Goal: Information Seeking & Learning: Learn about a topic

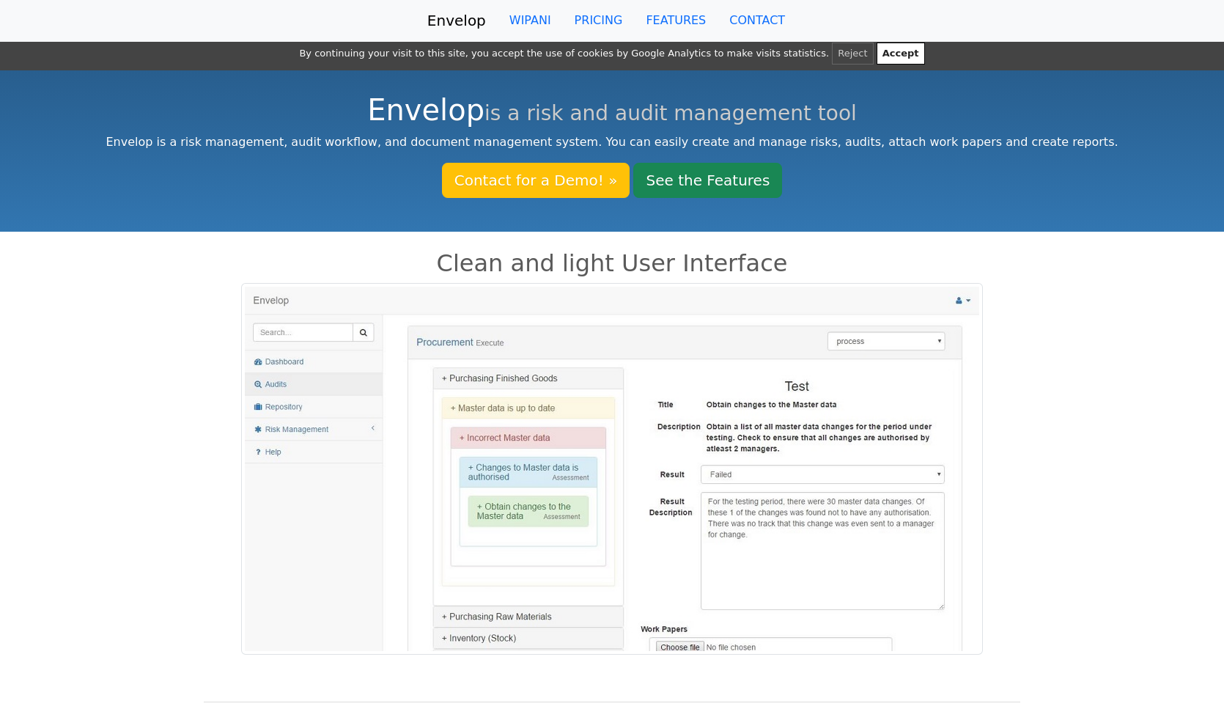
click at [877, 64] on button "Accept" at bounding box center [901, 54] width 48 height 22
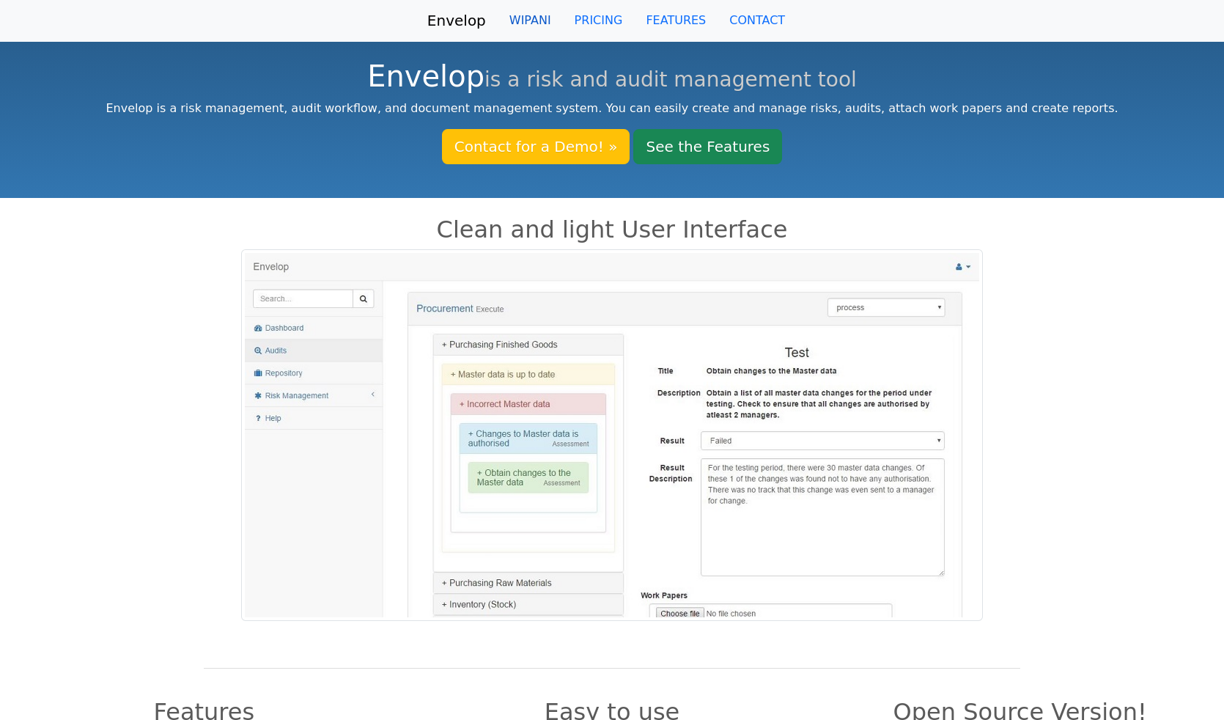
click at [498, 35] on link "WIPANI" at bounding box center [530, 20] width 65 height 29
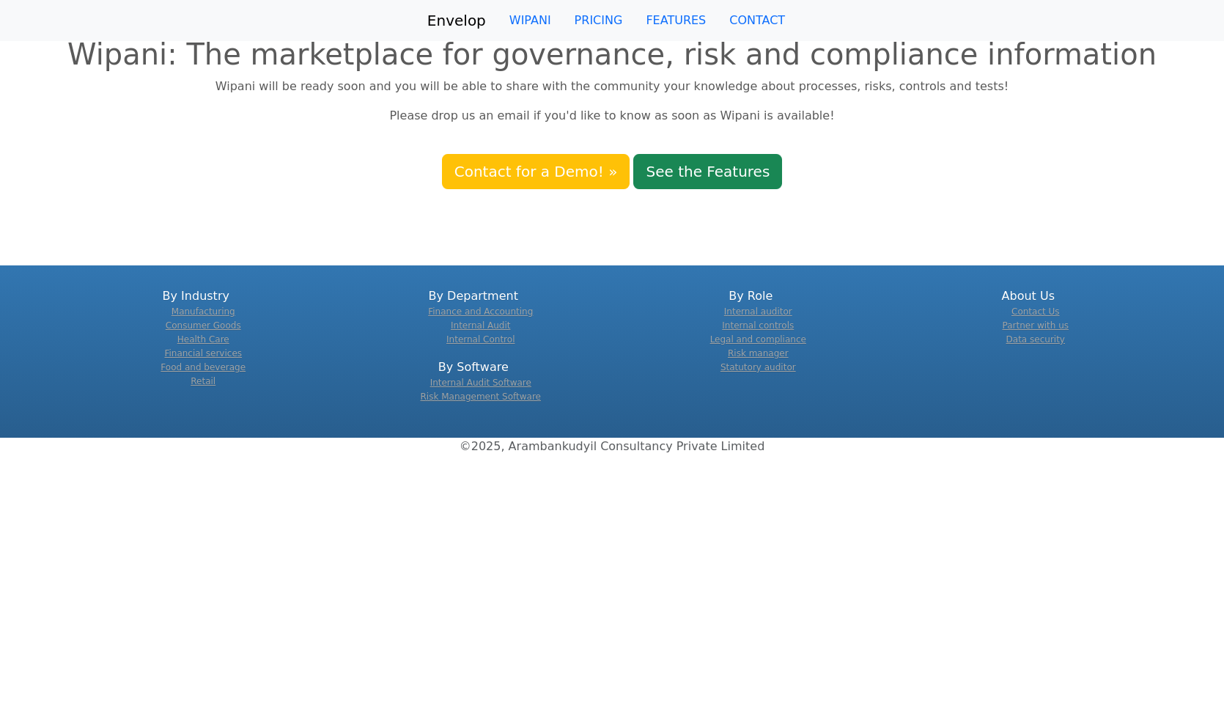
click at [427, 35] on link "Envelop" at bounding box center [456, 20] width 59 height 29
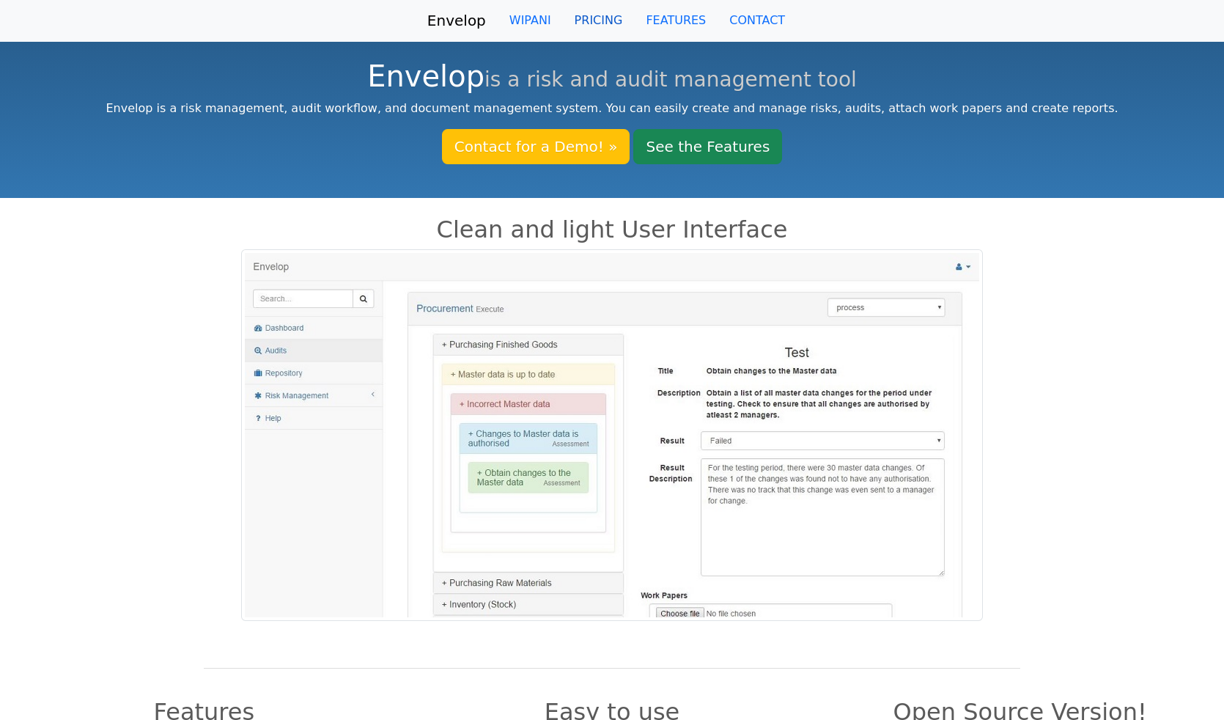
click at [583, 23] on link "PRICING" at bounding box center [599, 20] width 72 height 29
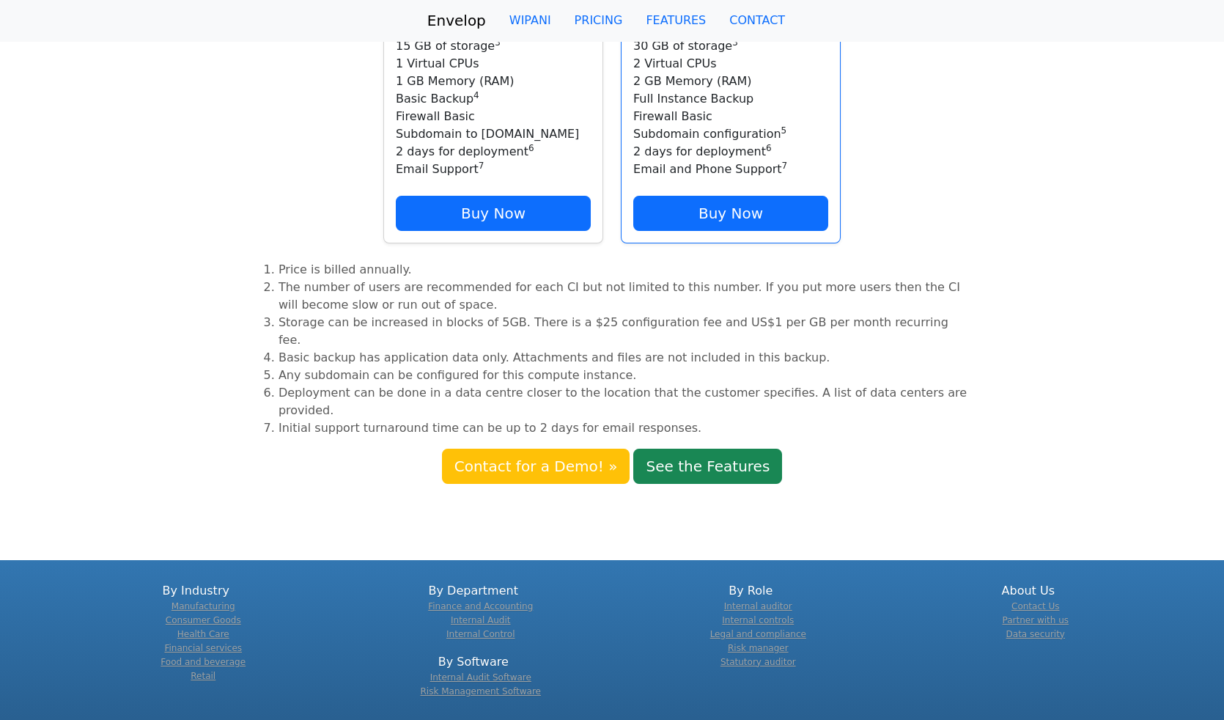
scroll to position [229, 0]
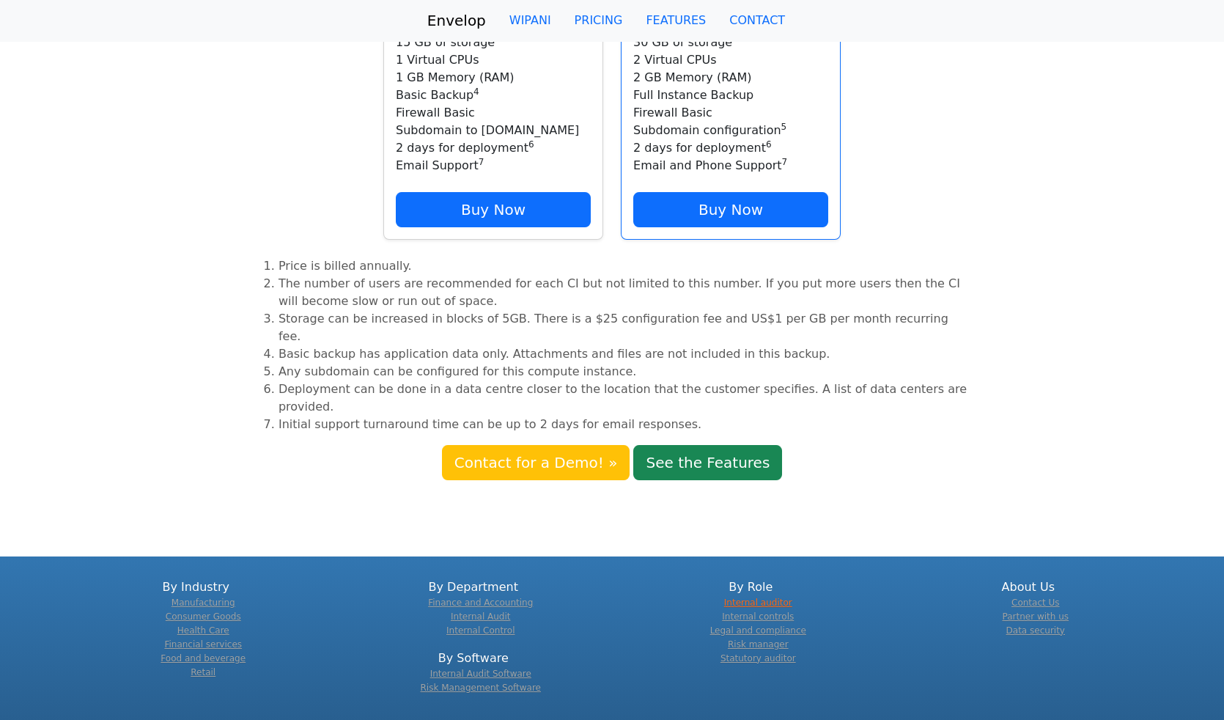
click at [761, 597] on link "Internal auditor" at bounding box center [758, 602] width 68 height 10
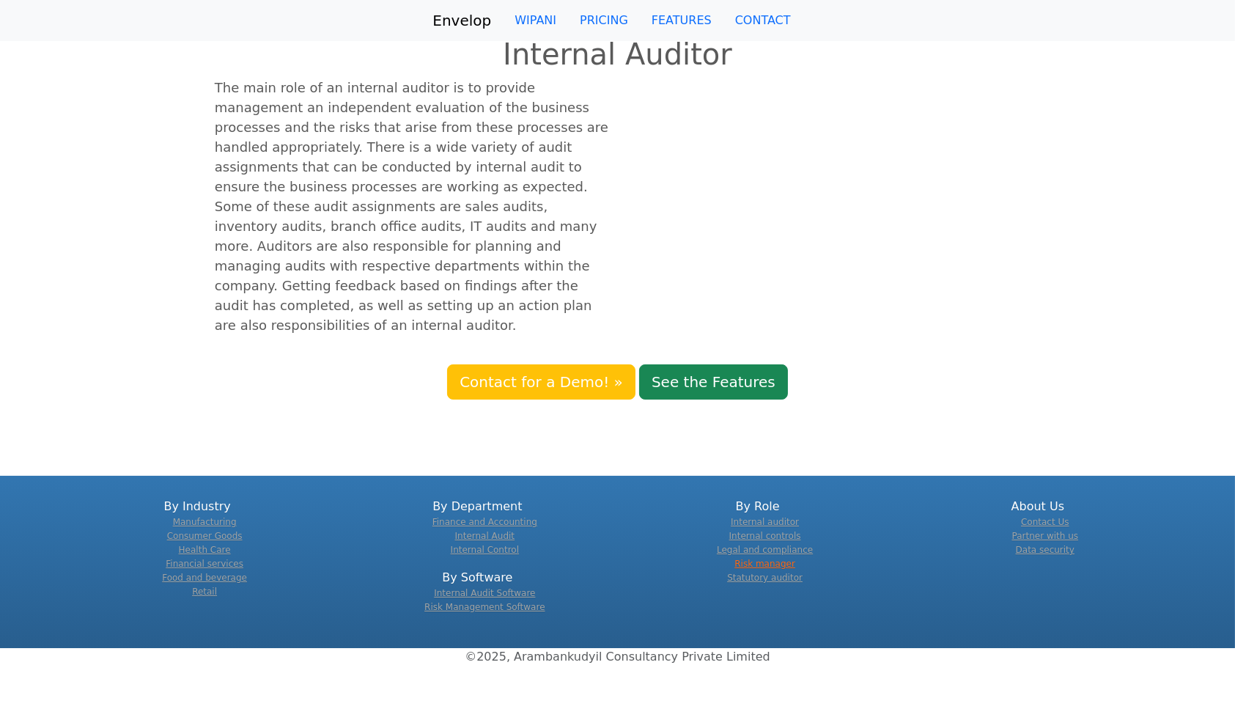
click at [754, 559] on link "Risk manager" at bounding box center [764, 564] width 61 height 10
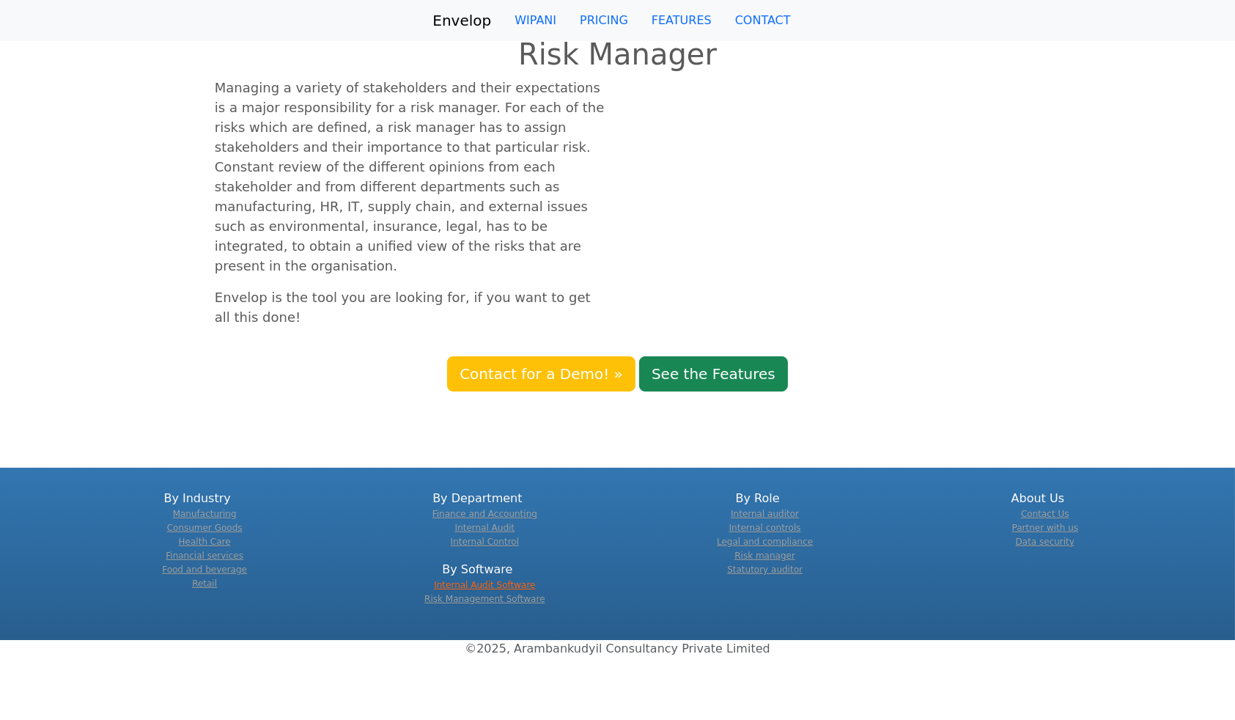
click at [510, 580] on link "Internal Audit Software" at bounding box center [484, 585] width 101 height 10
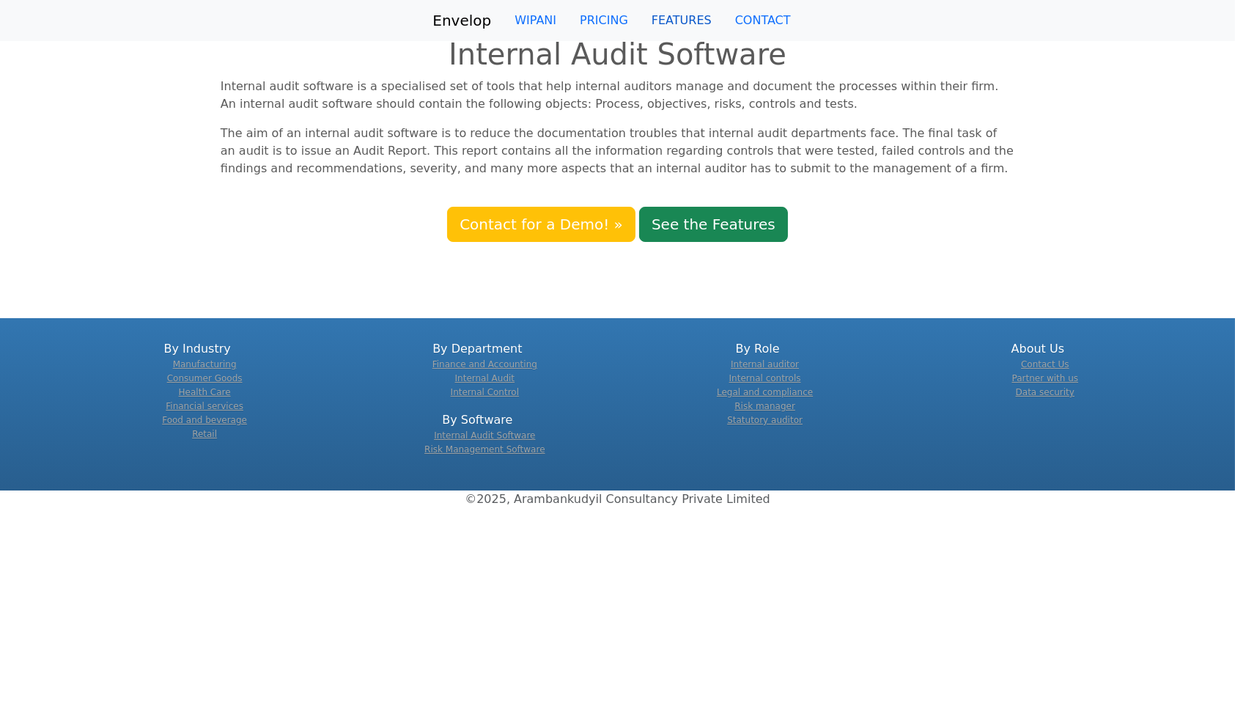
click at [679, 18] on link "FEATURES" at bounding box center [682, 20] width 84 height 29
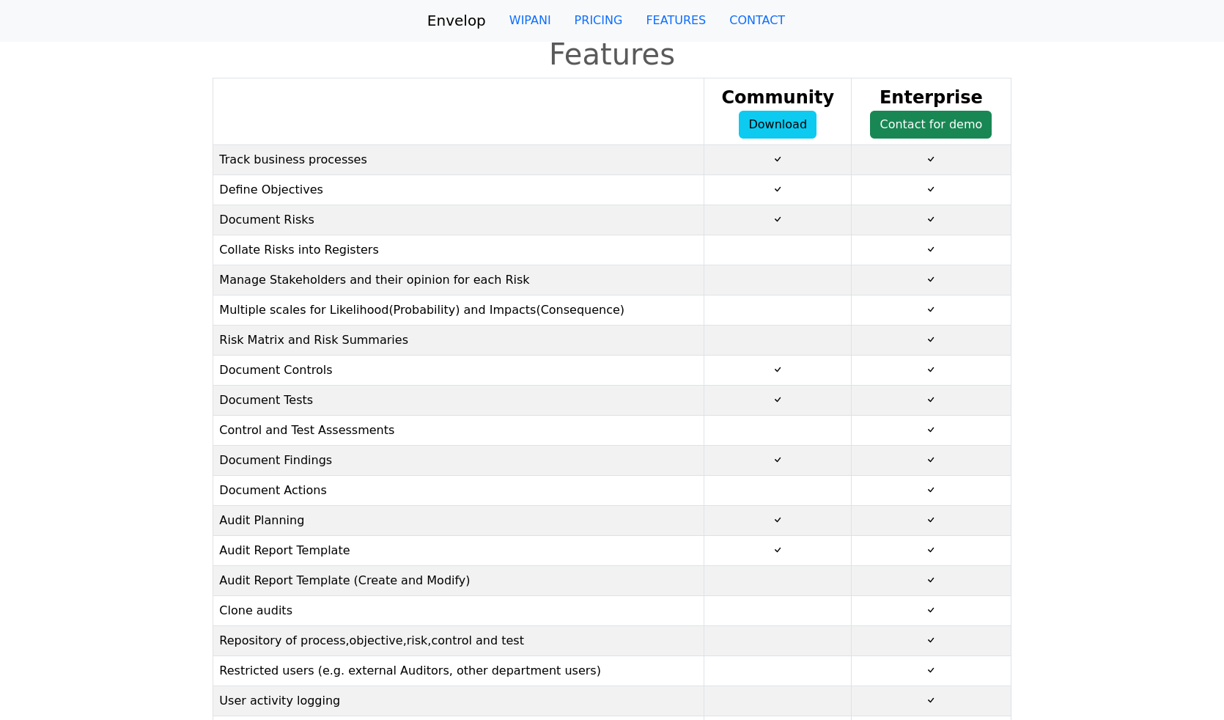
click at [465, 18] on link "Envelop" at bounding box center [456, 20] width 59 height 29
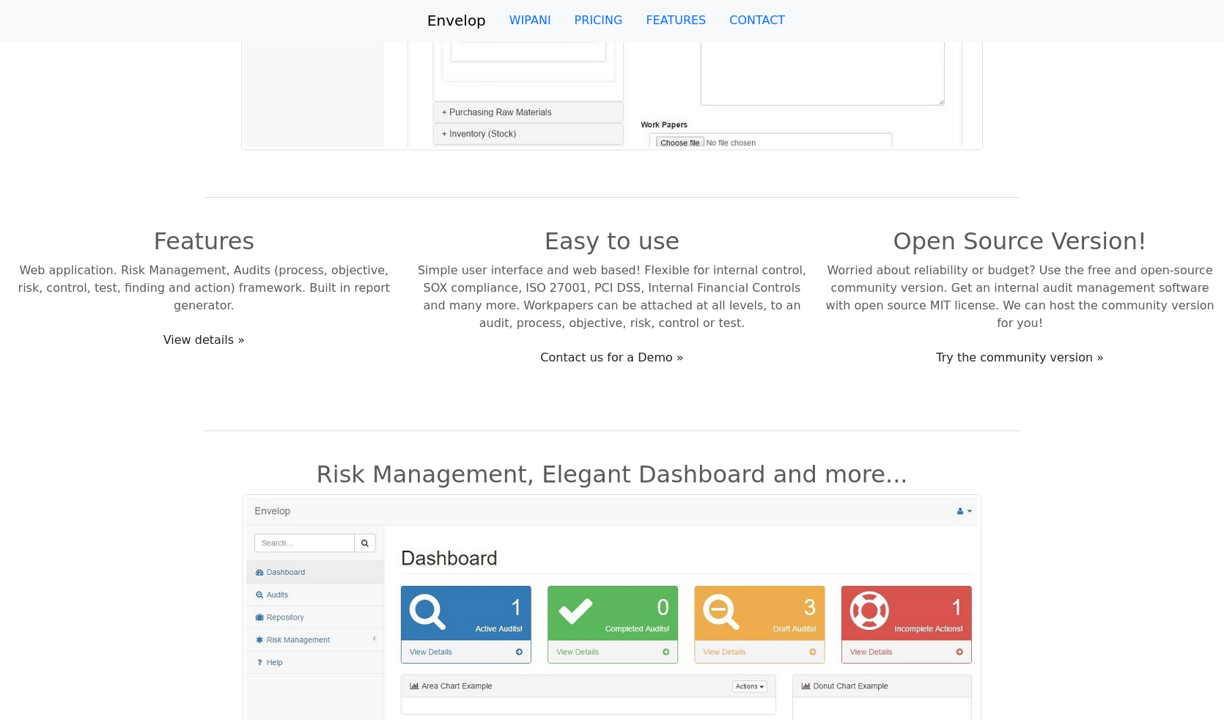
scroll to position [476, 0]
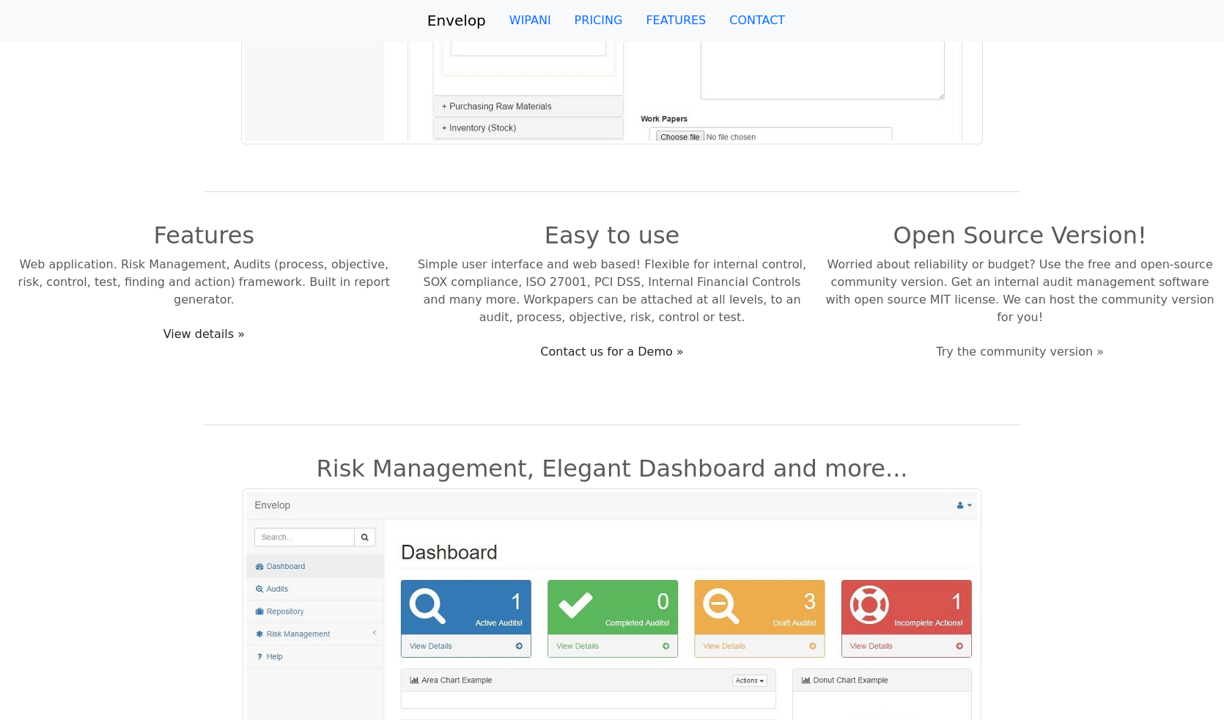
click at [1002, 338] on link "Try the community version »" at bounding box center [1019, 352] width 187 height 28
drag, startPoint x: 891, startPoint y: 298, endPoint x: 911, endPoint y: 299, distance: 19.8
click at [911, 299] on p "Worried about reliability or budget? Use the free and open-source community ver…" at bounding box center [1020, 291] width 391 height 70
copy p "MIT"
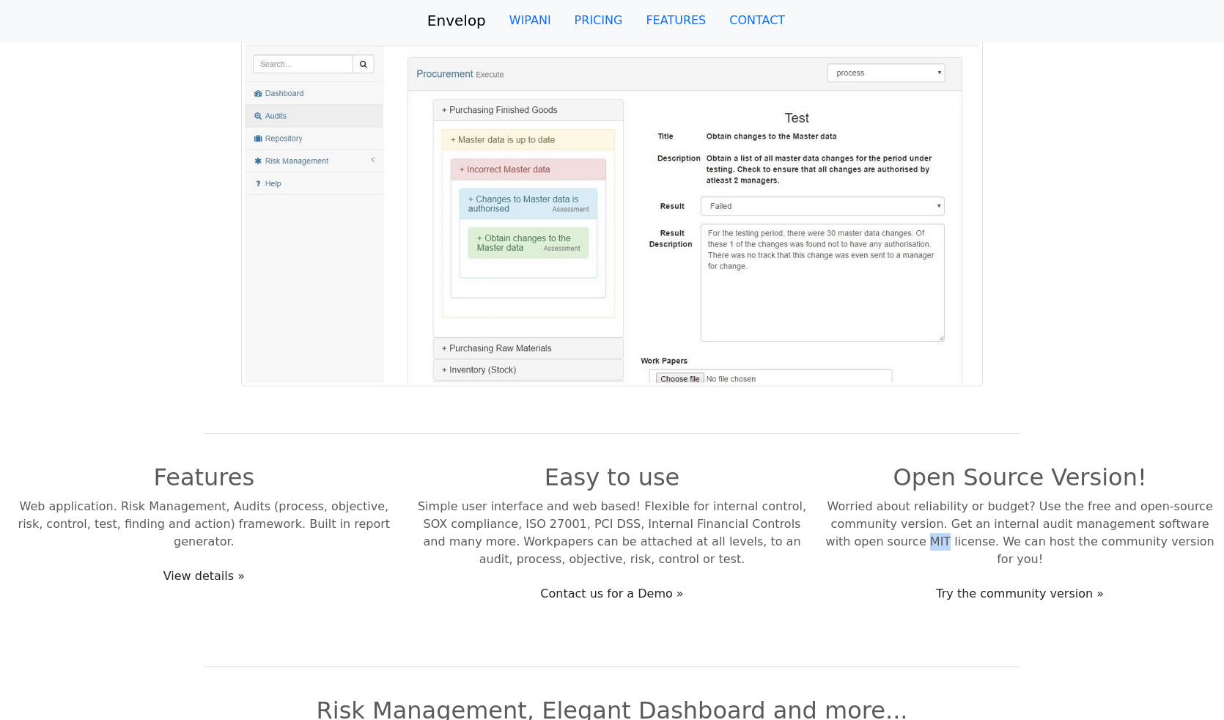
scroll to position [0, 0]
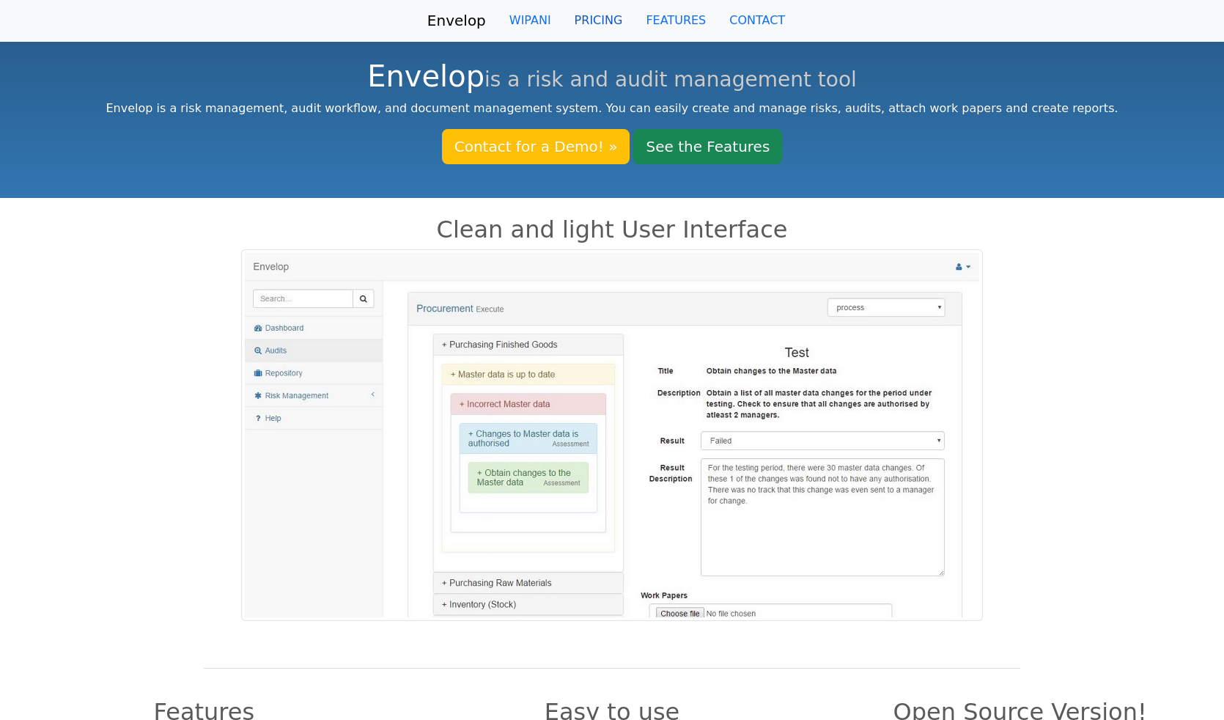
click at [594, 17] on link "PRICING" at bounding box center [599, 20] width 72 height 29
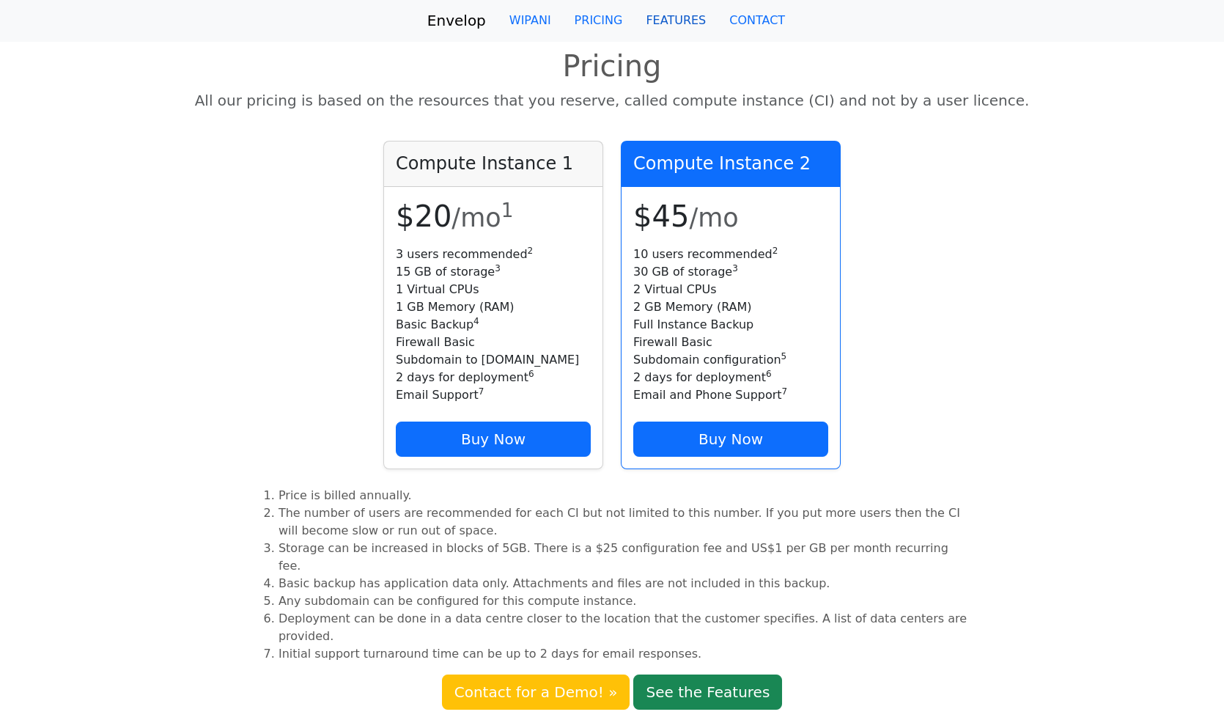
click at [661, 24] on link "FEATURES" at bounding box center [676, 20] width 84 height 29
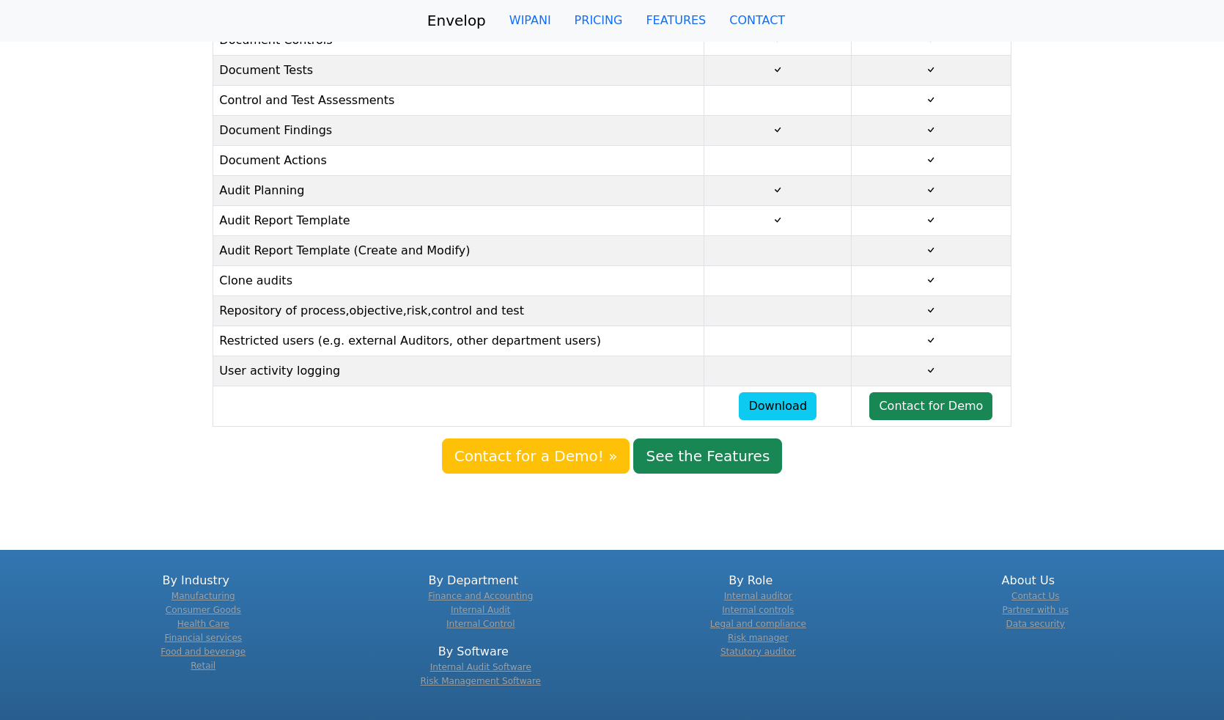
scroll to position [355, 0]
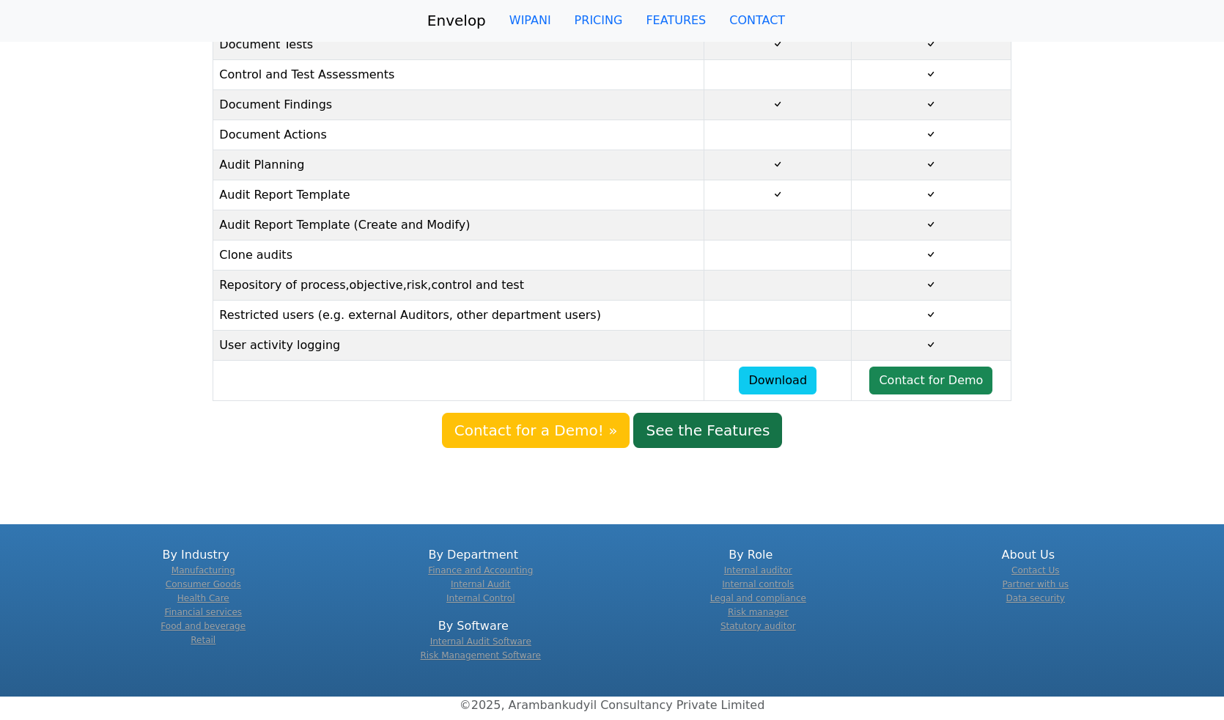
click at [728, 427] on link "See the Features" at bounding box center [707, 430] width 149 height 35
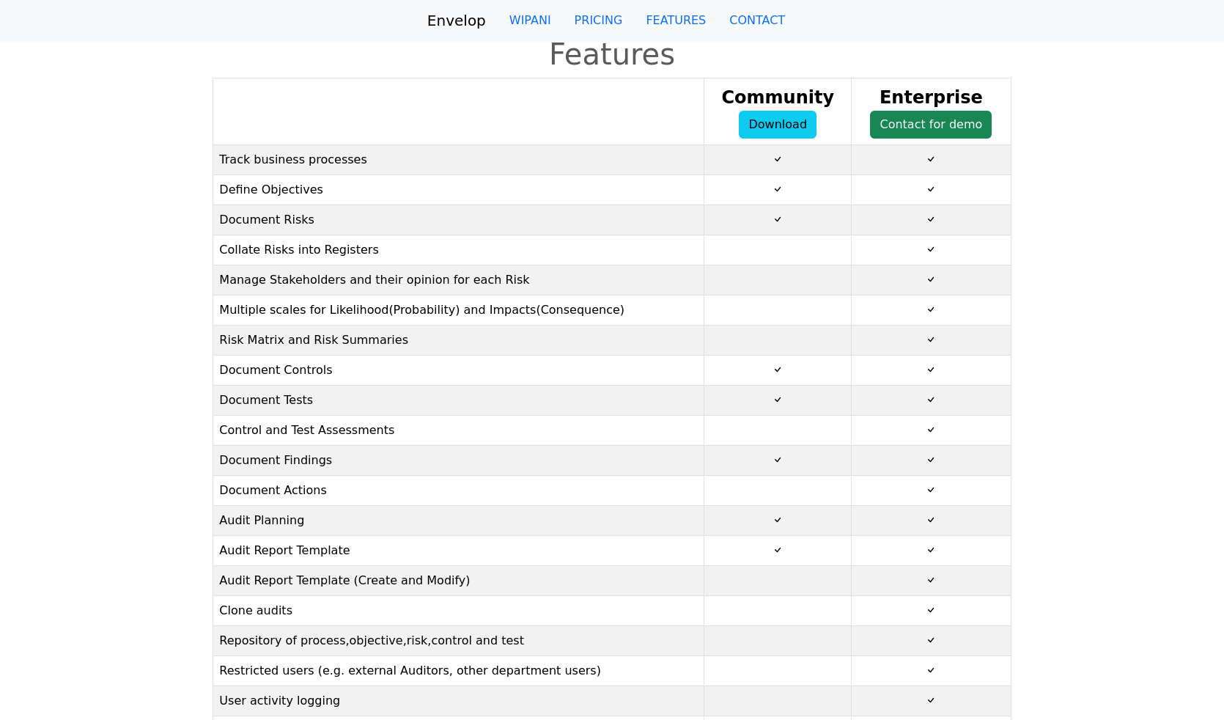
click at [456, 20] on link "Envelop" at bounding box center [456, 20] width 59 height 29
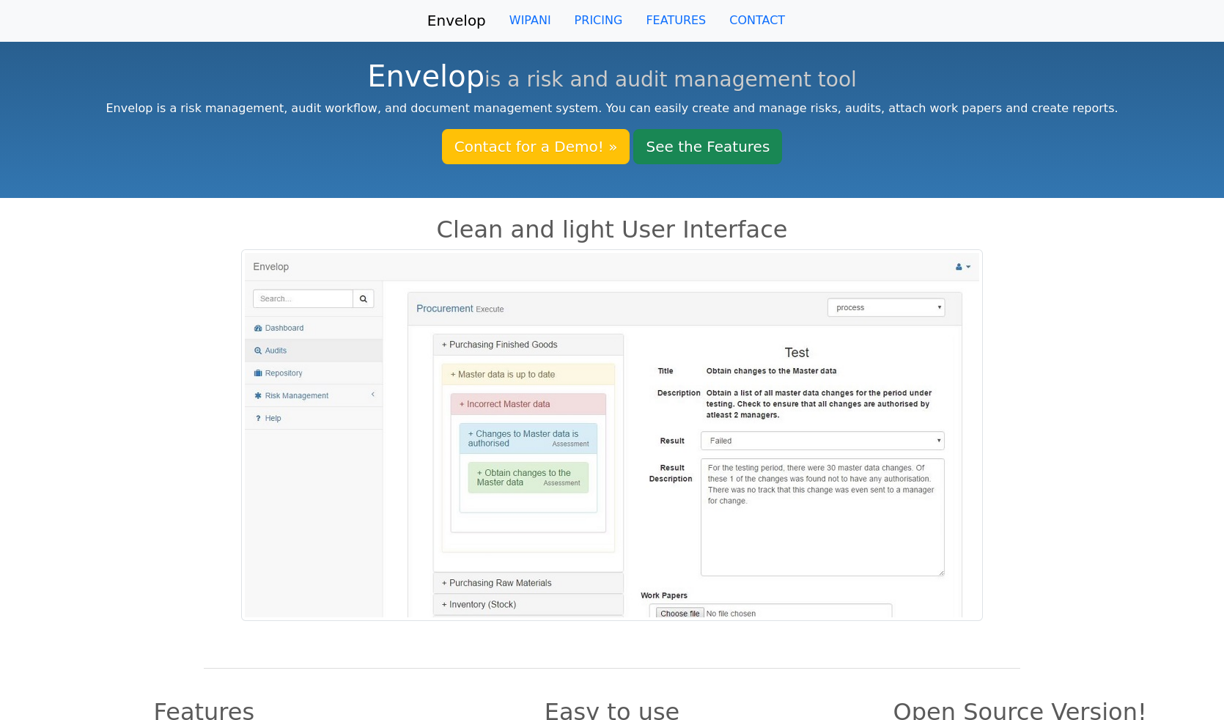
click at [457, 18] on link "Envelop" at bounding box center [456, 20] width 59 height 29
click at [1066, 411] on div at bounding box center [612, 435] width 1224 height 372
click at [62, 446] on div at bounding box center [612, 435] width 1224 height 372
click at [668, 18] on link "FEATURES" at bounding box center [676, 20] width 84 height 29
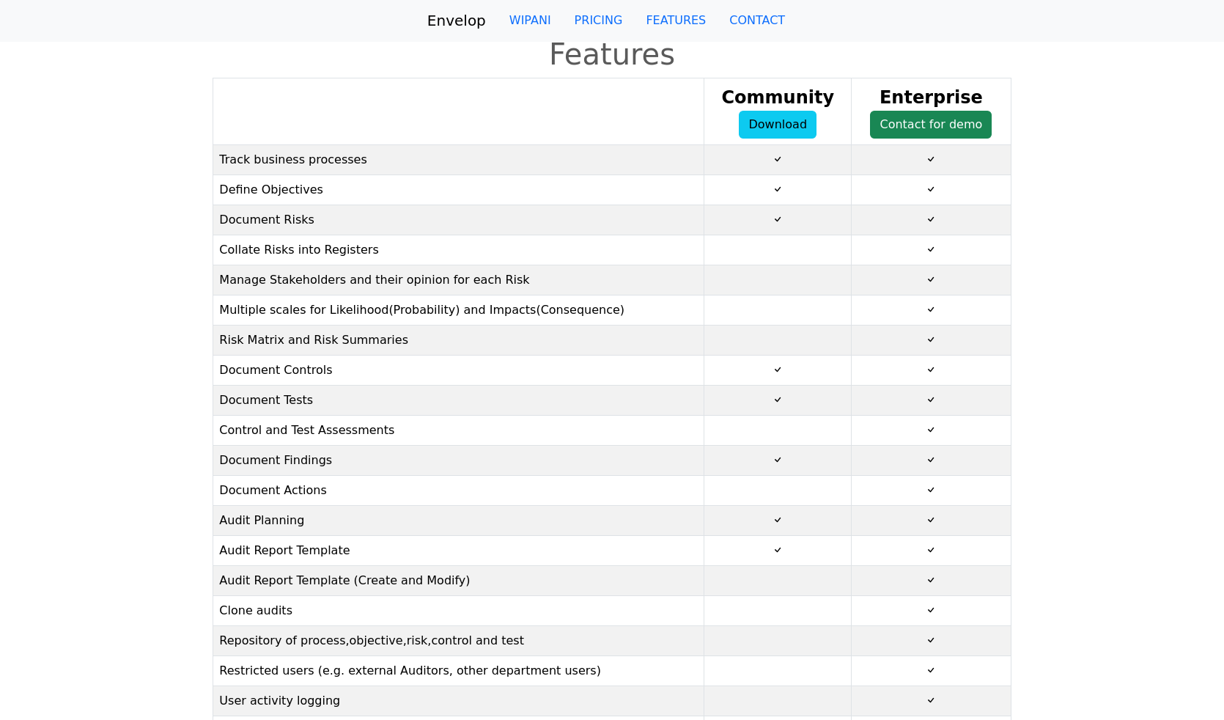
click at [157, 384] on div at bounding box center [102, 423] width 204 height 690
click at [543, 23] on link "WIPANI" at bounding box center [530, 20] width 65 height 29
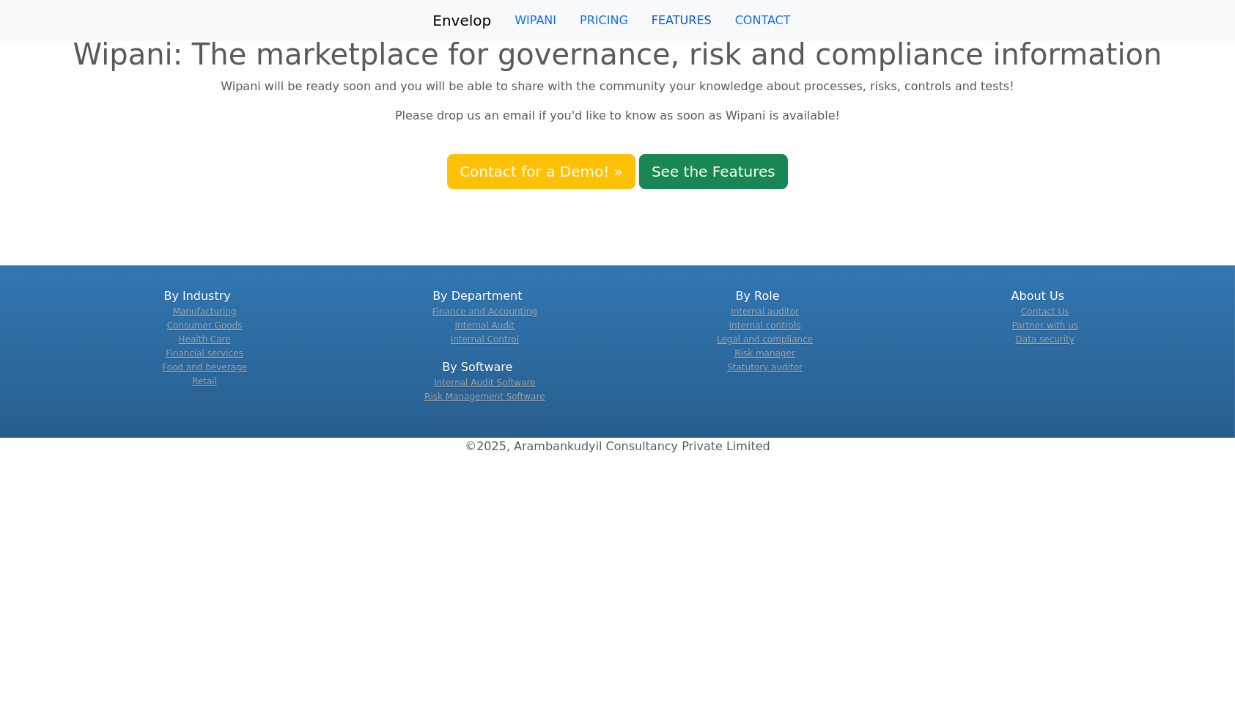
click at [680, 21] on link "FEATURES" at bounding box center [682, 20] width 84 height 29
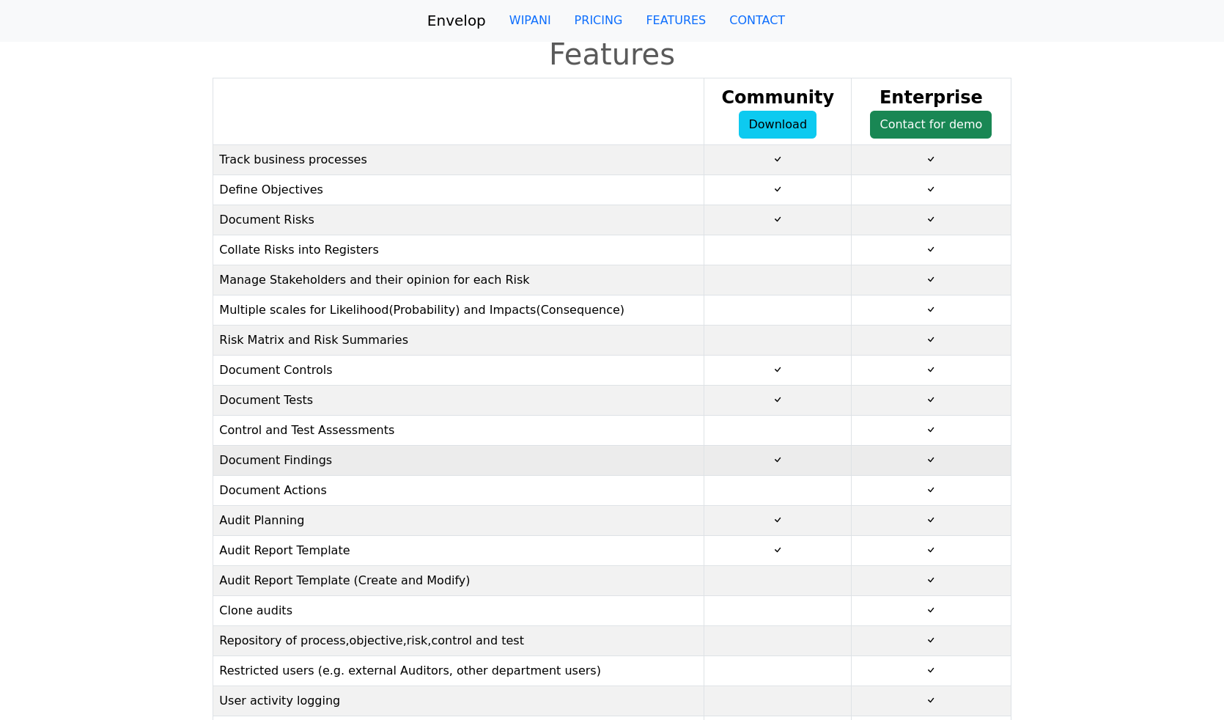
scroll to position [355, 0]
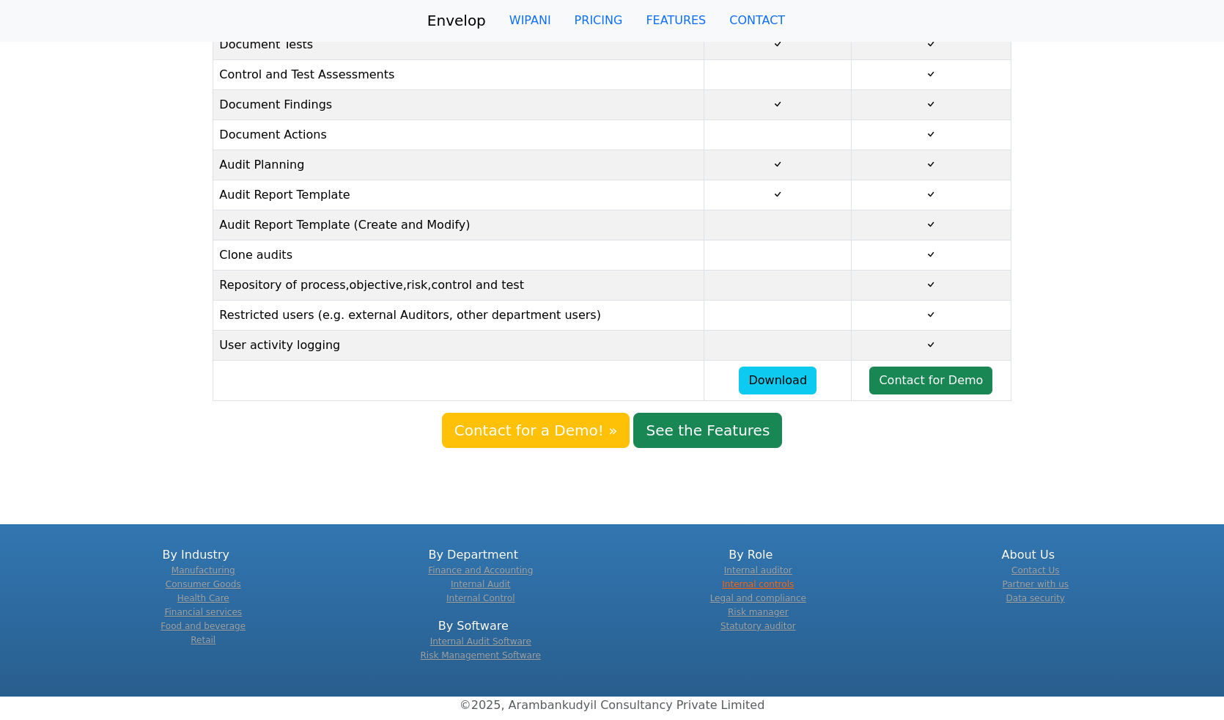
click at [738, 579] on link "Internal controls" at bounding box center [758, 584] width 72 height 10
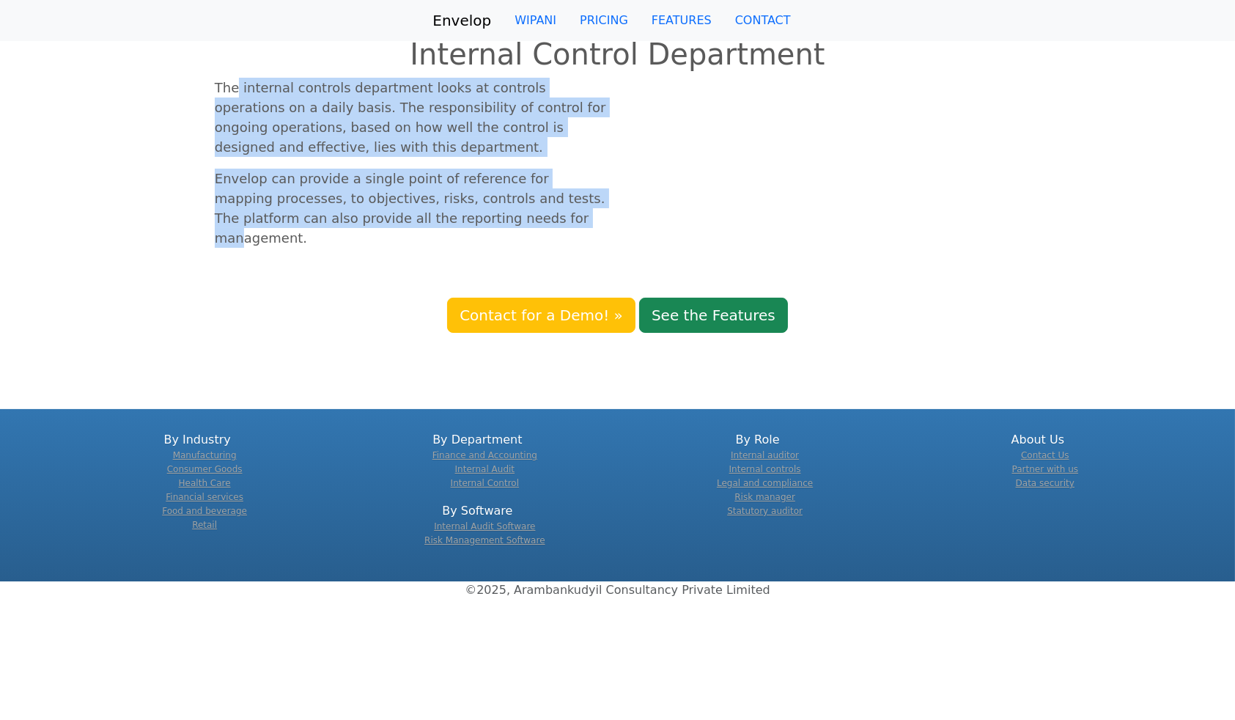
drag, startPoint x: 235, startPoint y: 94, endPoint x: 470, endPoint y: 248, distance: 280.9
click at [470, 248] on div "The internal controls department looks at controls operations on a daily basis.…" at bounding box center [412, 179] width 412 height 202
